Goal: Task Accomplishment & Management: Complete application form

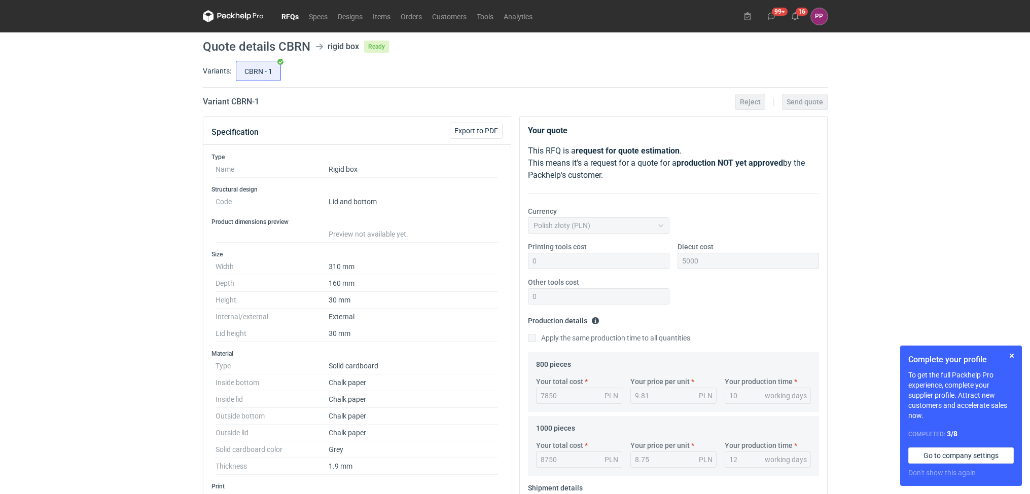
click at [290, 16] on link "RFQs" at bounding box center [289, 16] width 27 height 12
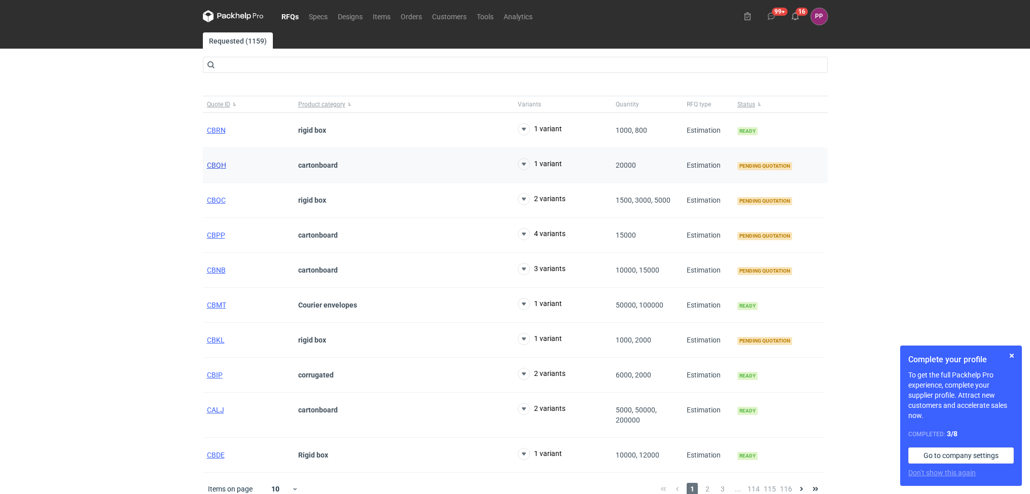
click at [213, 167] on span "CBQH" at bounding box center [216, 165] width 19 height 8
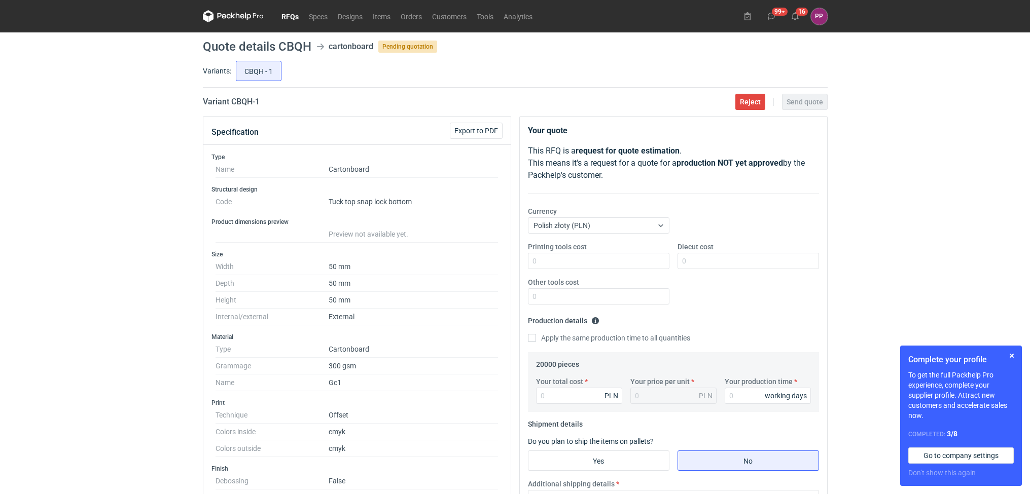
click at [283, 17] on link "RFQs" at bounding box center [289, 16] width 27 height 12
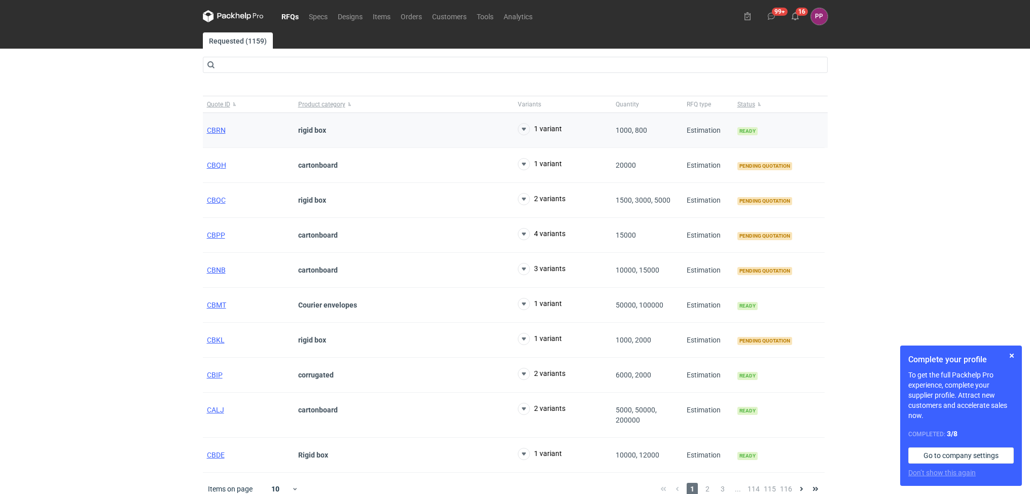
click at [218, 122] on div "CBRN" at bounding box center [248, 130] width 91 height 35
click at [215, 132] on span "CBRN" at bounding box center [216, 130] width 19 height 8
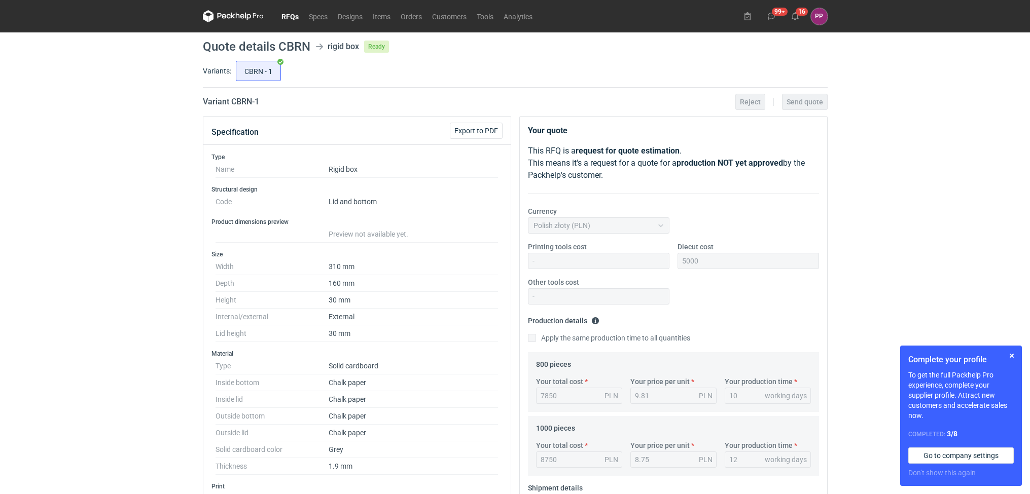
click at [286, 23] on nav "RFQs Specs Designs Items Orders Customers Tools Analytics" at bounding box center [370, 16] width 335 height 32
click at [291, 16] on link "RFQs" at bounding box center [289, 16] width 27 height 12
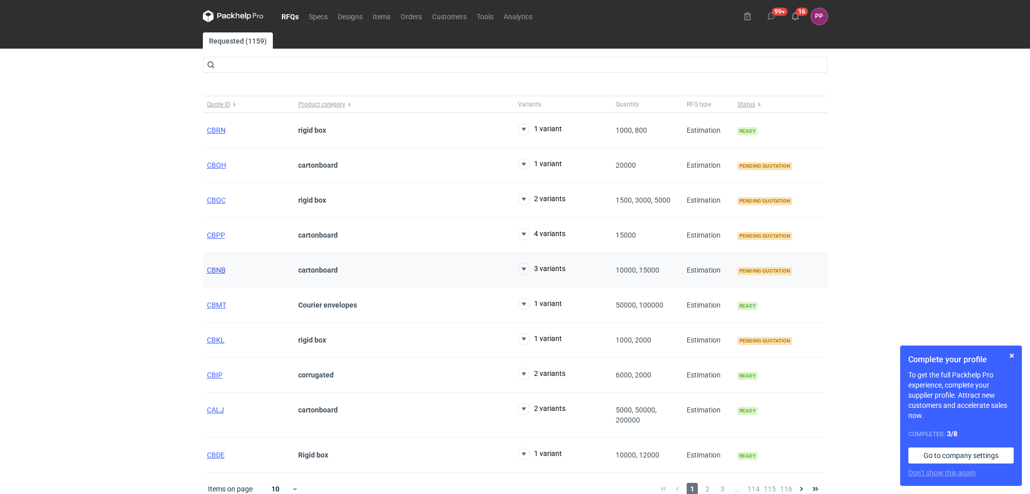
click at [217, 271] on span "CBNB" at bounding box center [216, 270] width 19 height 8
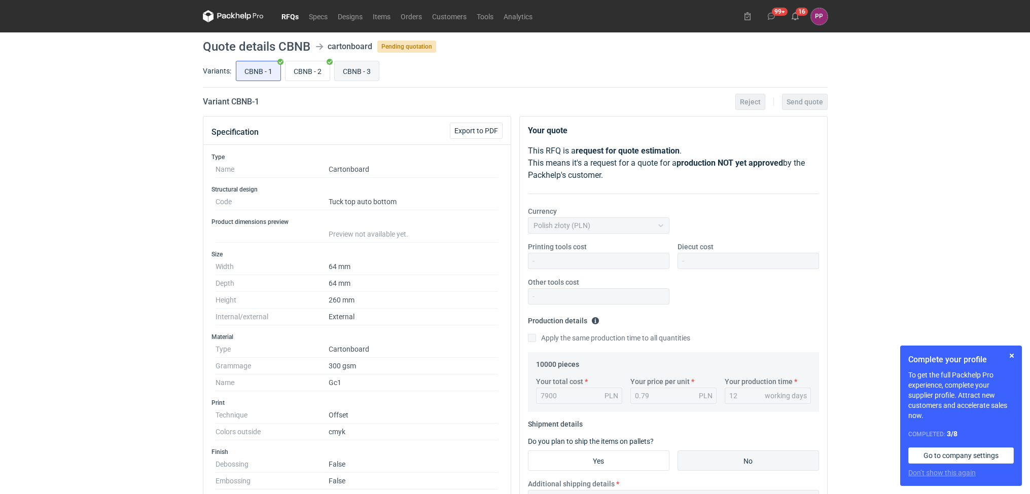
click at [358, 74] on input "CBNB - 3" at bounding box center [357, 70] width 44 height 19
radio input "true"
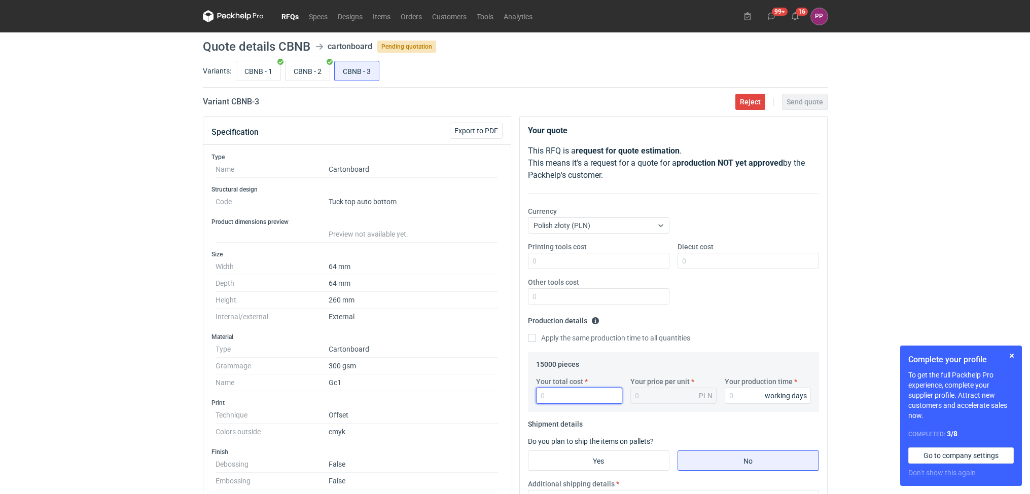
click at [577, 396] on input "Your total cost" at bounding box center [579, 396] width 86 height 16
type input "9900"
type input "0.66"
type input "9900"
click at [741, 398] on input "Your production time" at bounding box center [768, 396] width 86 height 16
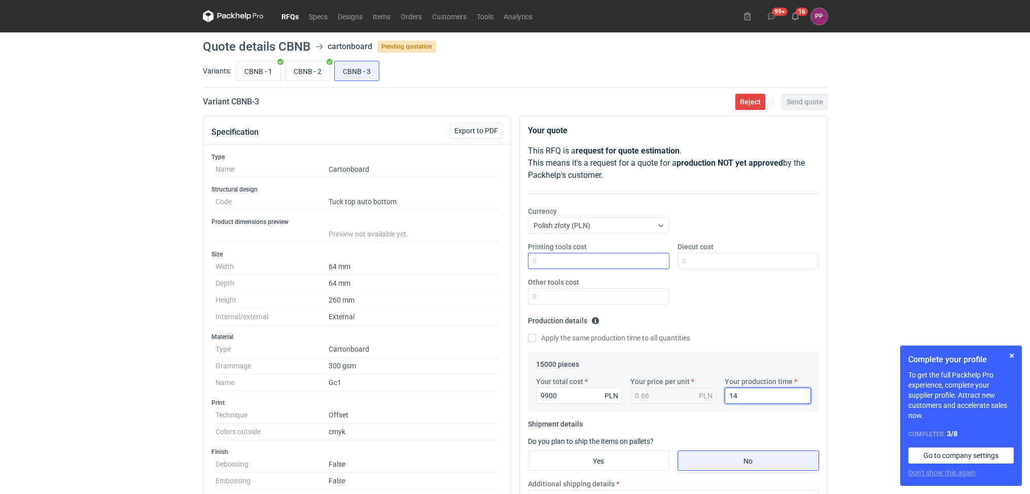
type input "14"
click at [633, 259] on input "Printing tools cost" at bounding box center [598, 261] width 141 height 16
type input "0"
click at [727, 256] on input "Diecut cost" at bounding box center [748, 261] width 141 height 16
type input "6"
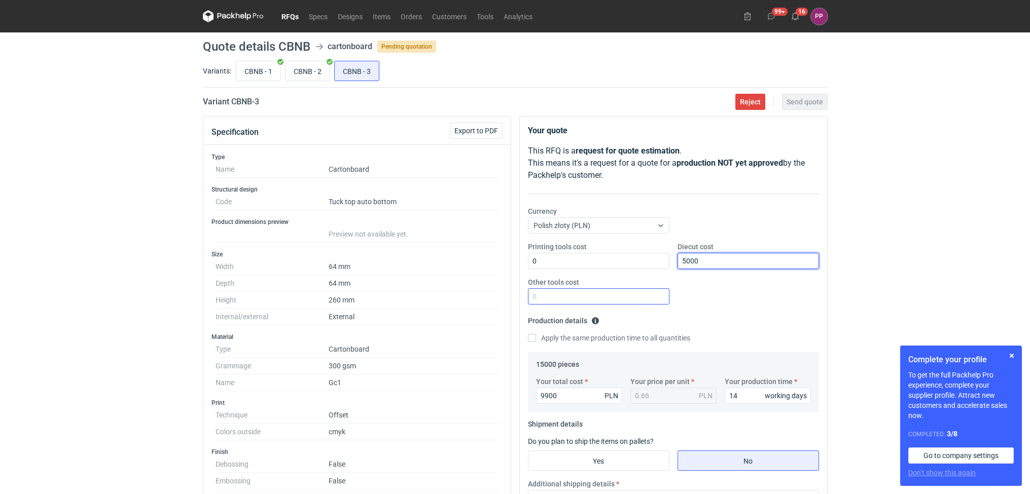
type input "5000"
click at [594, 291] on input "Other tools cost" at bounding box center [598, 297] width 141 height 16
type input "0"
click at [705, 460] on input "No" at bounding box center [748, 460] width 140 height 19
radio input "true"
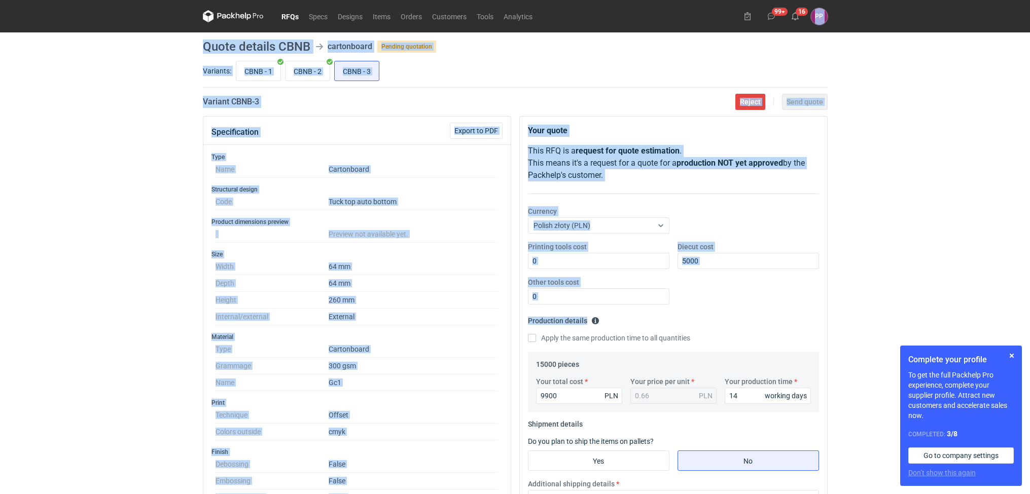
drag, startPoint x: 1024, startPoint y: 218, endPoint x: 1035, endPoint y: 315, distance: 97.4
click at [1029, 315] on html "RFQs Specs Designs Items Orders Customers Tools Analytics 99+ 16 PP [PERSON_NAM…" at bounding box center [515, 247] width 1030 height 494
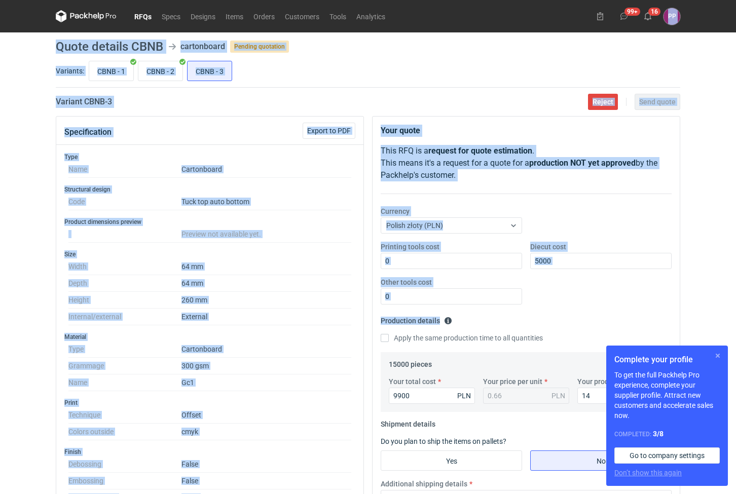
click at [717, 354] on button "button" at bounding box center [718, 356] width 12 height 12
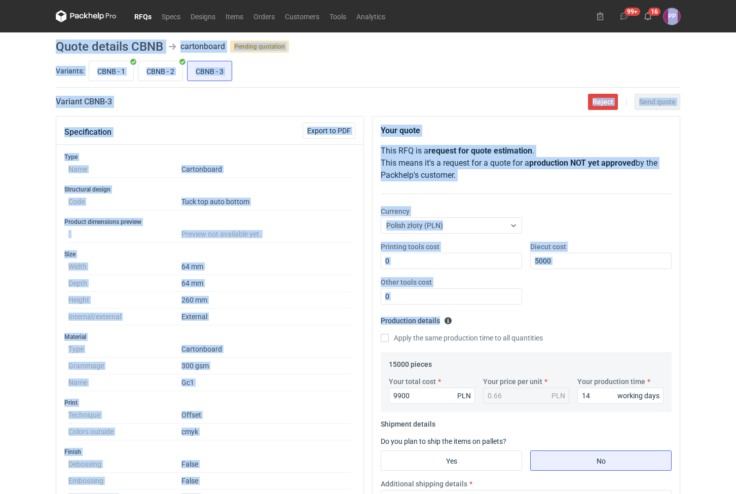
click at [703, 413] on div "RFQs Specs Designs Items Orders Customers Tools Analytics 99+ 16 PP [PERSON_NAM…" at bounding box center [368, 247] width 736 height 494
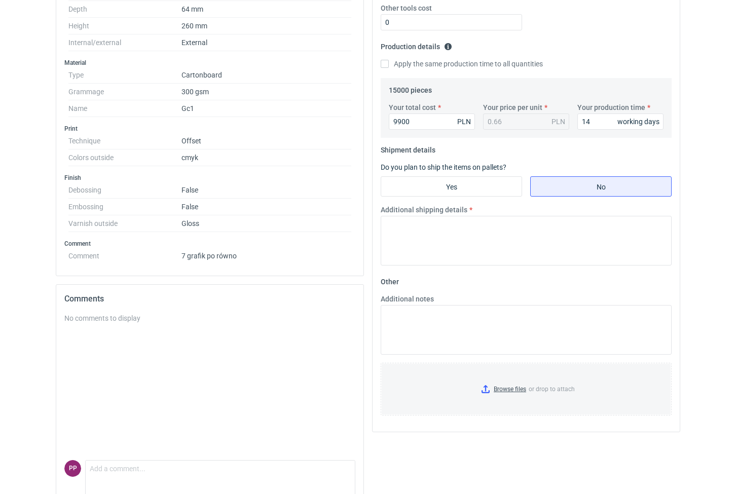
scroll to position [313, 0]
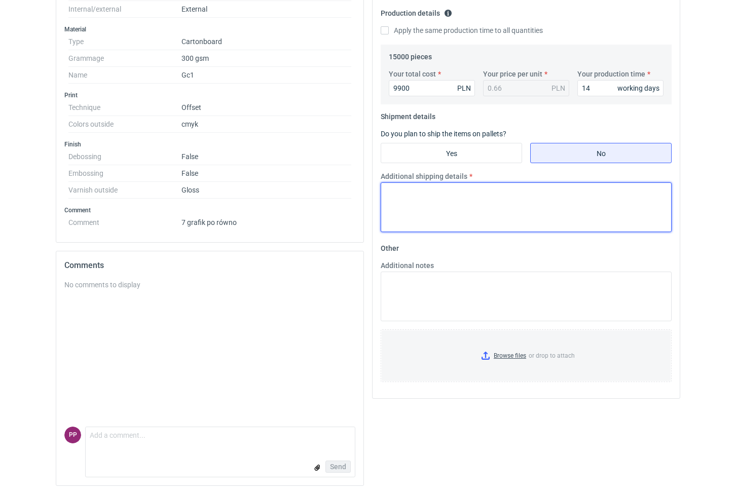
click at [472, 204] on textarea "Additional shipping details" at bounding box center [526, 208] width 291 height 50
type textarea "do potwierdzena"
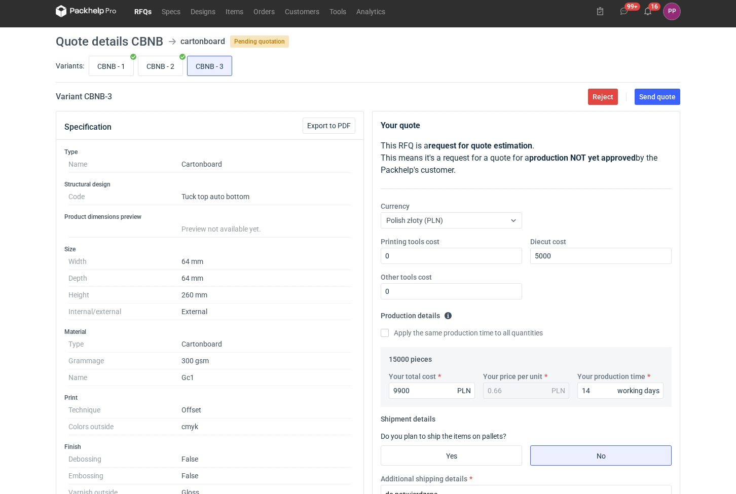
scroll to position [0, 0]
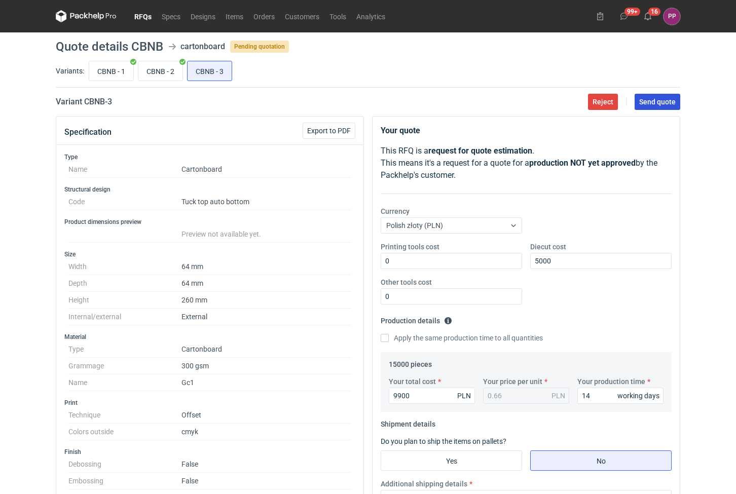
click at [649, 95] on button "Send quote" at bounding box center [658, 102] width 46 height 16
